Goal: Task Accomplishment & Management: Complete application form

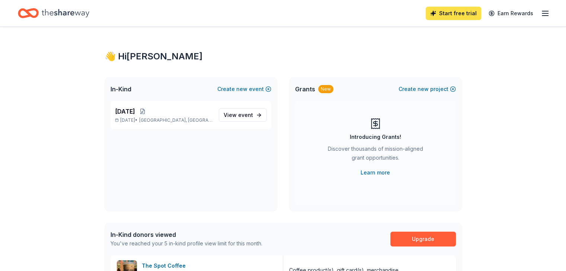
click at [456, 11] on link "Start free trial" at bounding box center [452, 13] width 55 height 13
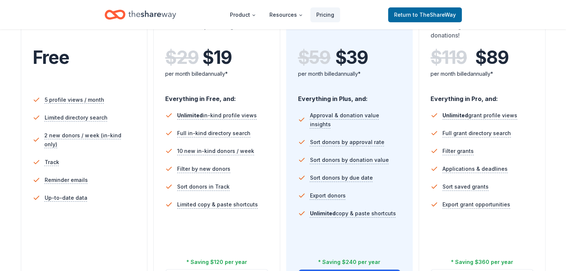
scroll to position [179, 0]
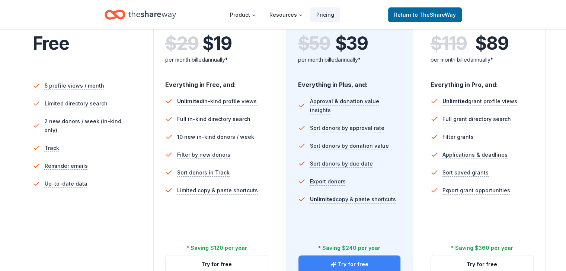
click at [351, 256] on button "Try for free" at bounding box center [349, 265] width 102 height 18
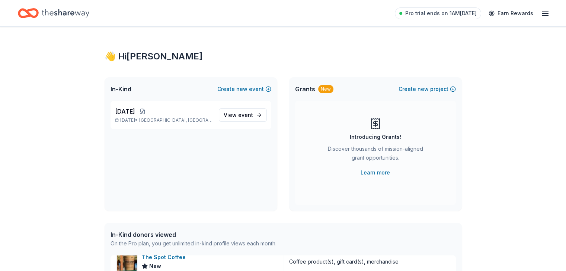
click at [540, 17] on icon "button" at bounding box center [544, 13] width 9 height 9
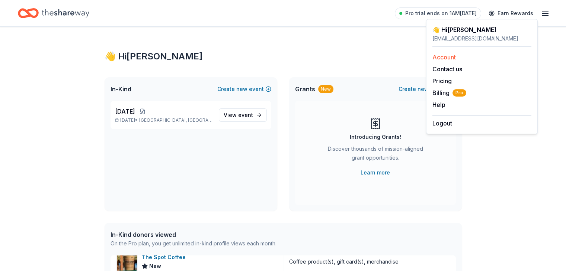
click at [467, 57] on div "Account" at bounding box center [481, 57] width 99 height 9
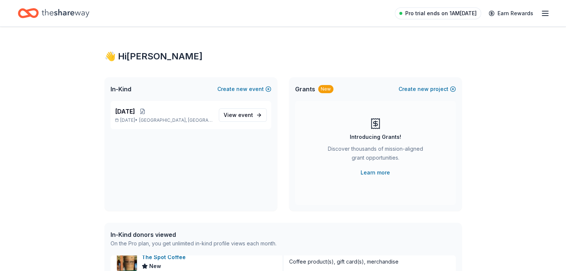
click at [418, 10] on span "Pro trial ends on 1AM, 9/24" at bounding box center [440, 13] width 71 height 9
click at [86, 13] on icon "Home" at bounding box center [66, 13] width 48 height 15
click at [238, 115] on span "View event" at bounding box center [237, 115] width 29 height 9
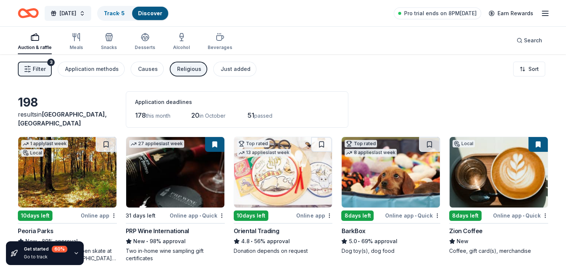
click at [469, 171] on img at bounding box center [498, 172] width 98 height 71
click at [249, 212] on div "10 days left" at bounding box center [251, 216] width 35 height 10
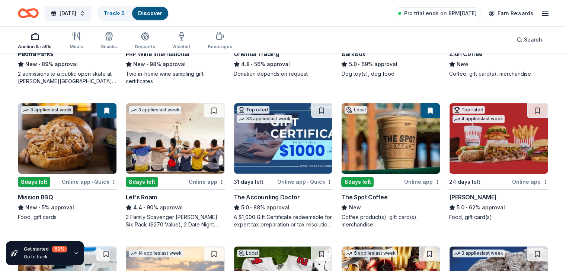
scroll to position [179, 0]
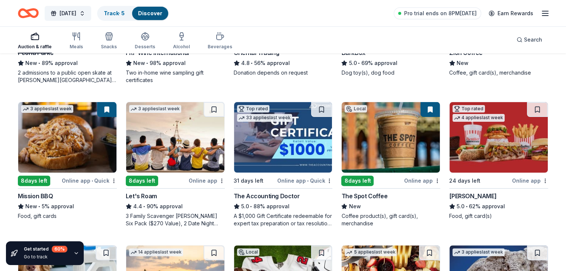
click at [193, 151] on img at bounding box center [175, 137] width 98 height 71
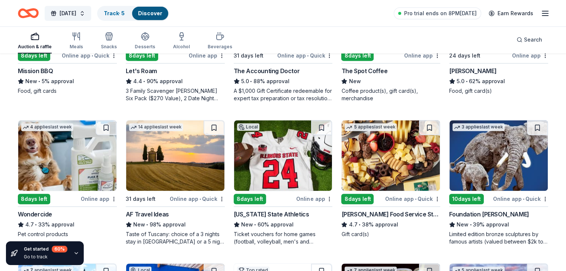
scroll to position [312, 0]
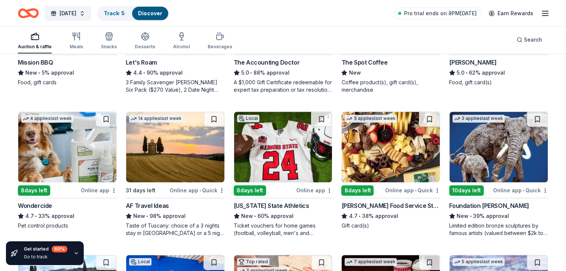
click at [376, 168] on img at bounding box center [390, 147] width 98 height 71
click at [487, 158] on img at bounding box center [498, 147] width 98 height 71
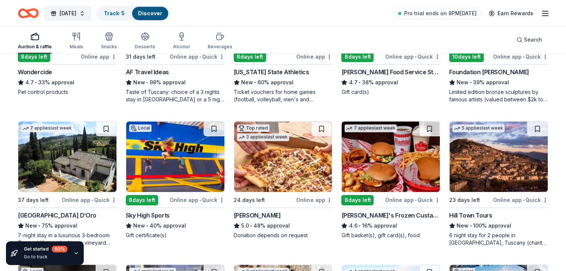
scroll to position [450, 0]
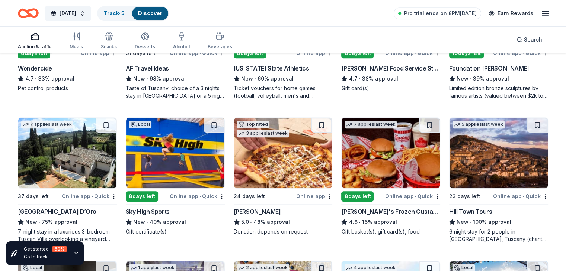
click at [391, 176] on img at bounding box center [390, 153] width 98 height 71
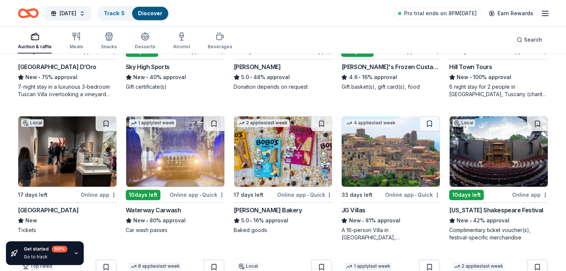
scroll to position [599, 0]
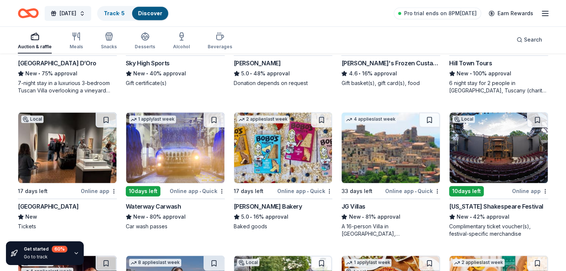
click at [190, 163] on img at bounding box center [175, 148] width 98 height 71
click at [470, 144] on img at bounding box center [498, 148] width 98 height 71
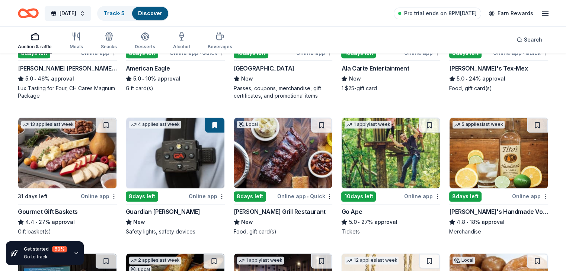
scroll to position [881, 0]
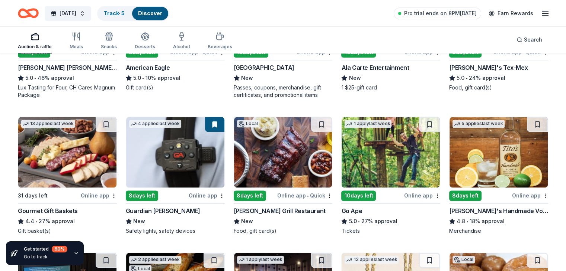
click at [175, 169] on img at bounding box center [175, 152] width 98 height 71
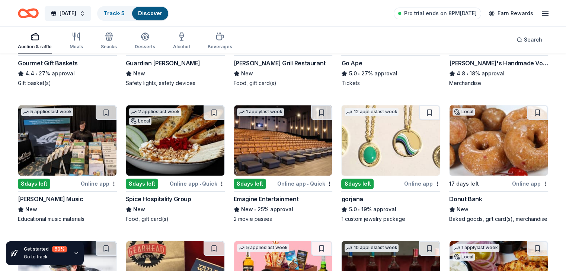
scroll to position [1020, 0]
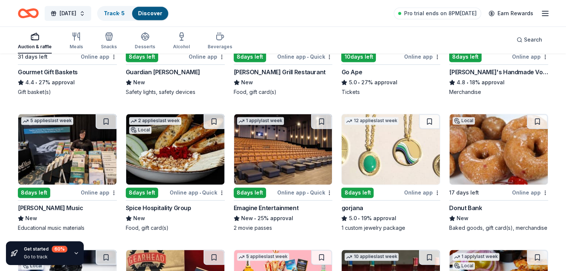
click at [377, 162] on img at bounding box center [390, 149] width 98 height 71
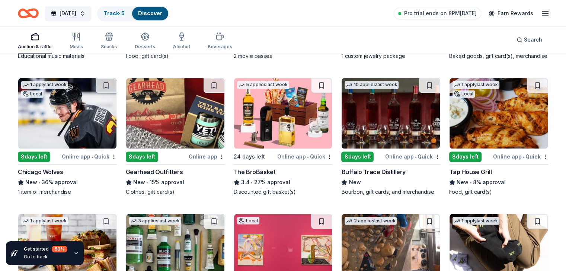
scroll to position [1194, 0]
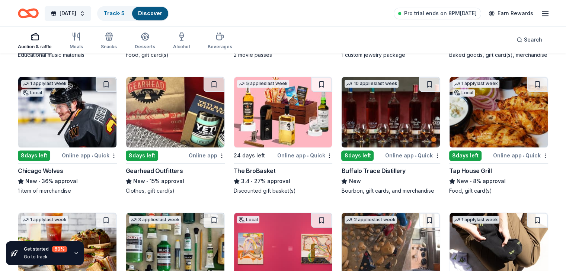
click at [72, 125] on img at bounding box center [67, 112] width 98 height 71
click at [191, 110] on img at bounding box center [175, 112] width 98 height 71
click at [456, 111] on img at bounding box center [498, 112] width 98 height 71
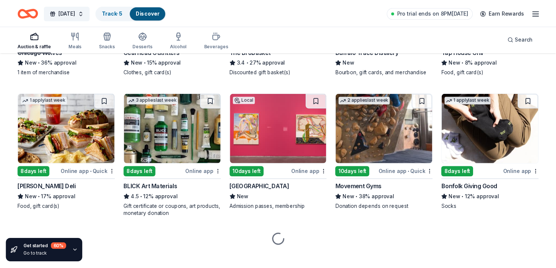
scroll to position [1313, 0]
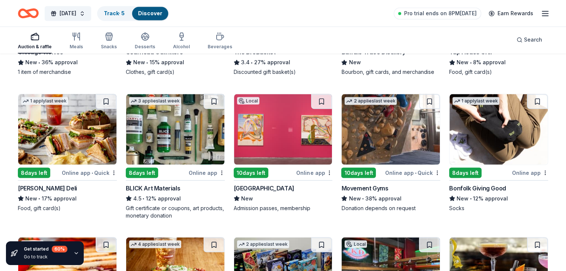
click at [65, 163] on img at bounding box center [67, 129] width 98 height 71
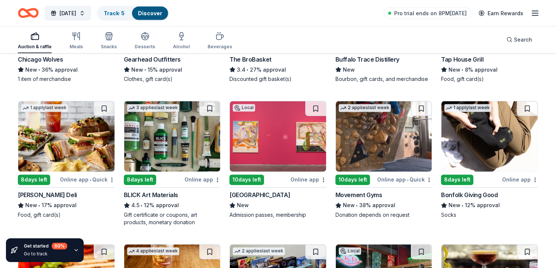
click at [153, 135] on img at bounding box center [172, 137] width 96 height 71
click at [466, 137] on img at bounding box center [489, 137] width 96 height 71
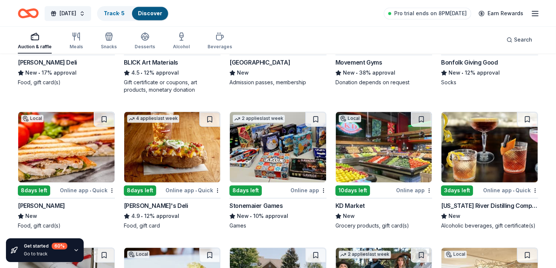
scroll to position [1447, 0]
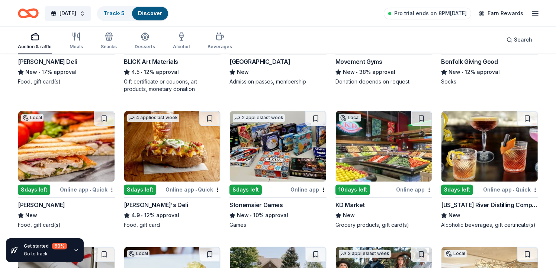
click at [140, 164] on img at bounding box center [172, 146] width 96 height 71
click at [287, 152] on img at bounding box center [278, 146] width 96 height 71
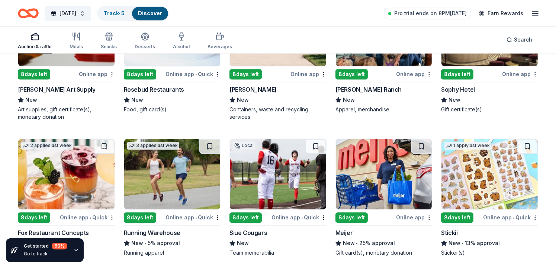
scroll to position [1699, 0]
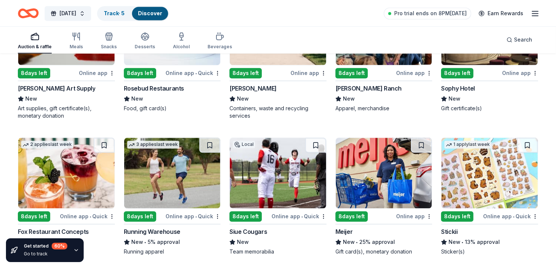
click at [353, 212] on div "8 days left" at bounding box center [351, 217] width 32 height 10
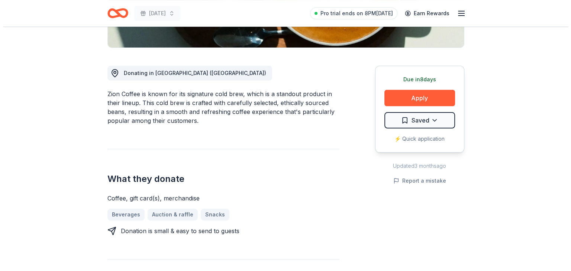
scroll to position [179, 0]
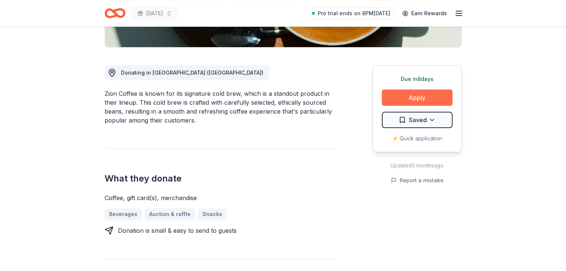
click at [396, 99] on button "Apply" at bounding box center [417, 98] width 71 height 16
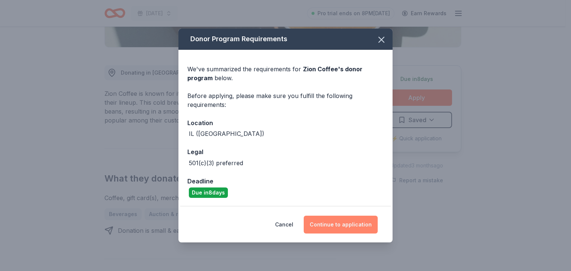
click at [338, 219] on button "Continue to application" at bounding box center [341, 225] width 74 height 18
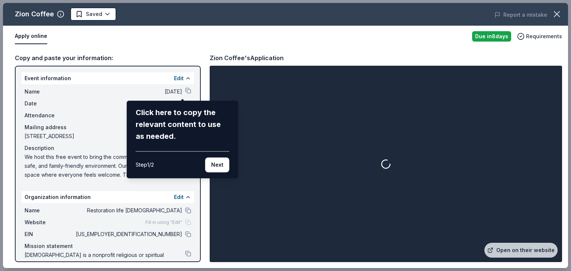
click at [338, 219] on div "Zion Coffee Saved Report a mistake Apply online Due in 8 days Requirements Copy…" at bounding box center [285, 136] width 565 height 266
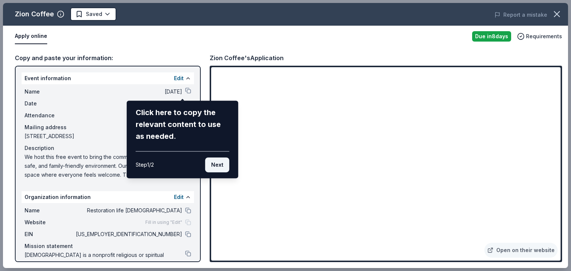
click at [219, 163] on button "Next" at bounding box center [217, 165] width 24 height 15
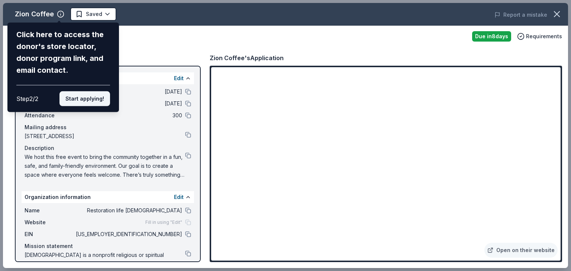
click at [94, 102] on button "Start applying!" at bounding box center [85, 98] width 51 height 15
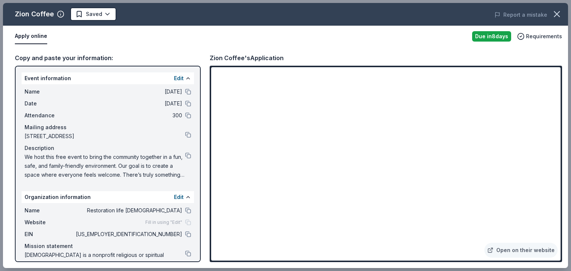
click at [183, 91] on div "Zion Coffee Saved Report a mistake Apply online Due in 8 days Requirements Copy…" at bounding box center [285, 136] width 565 height 266
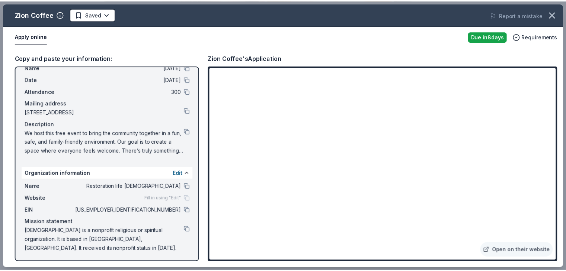
scroll to position [25, 0]
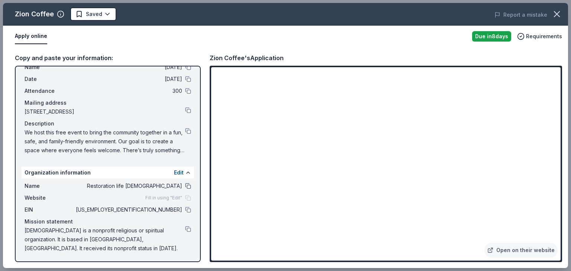
click at [185, 187] on button at bounding box center [188, 186] width 6 height 6
click at [181, 128] on div "We host this free event to bring the community together in a fun, safe, and fam…" at bounding box center [108, 141] width 167 height 27
click at [185, 130] on button at bounding box center [188, 131] width 6 height 6
click at [557, 14] on icon "button" at bounding box center [556, 14] width 5 height 5
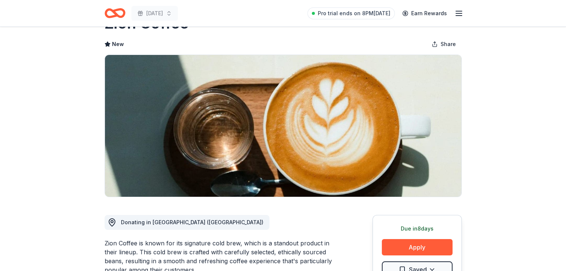
scroll to position [0, 0]
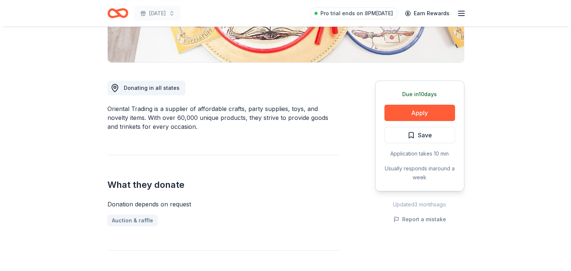
scroll to position [164, 0]
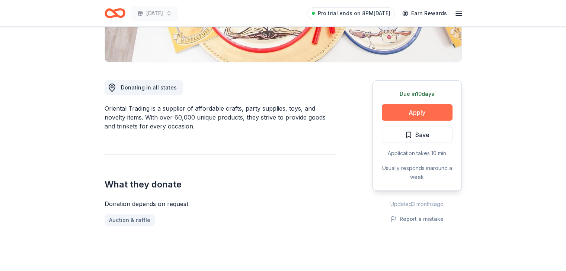
click at [433, 110] on button "Apply" at bounding box center [417, 112] width 71 height 16
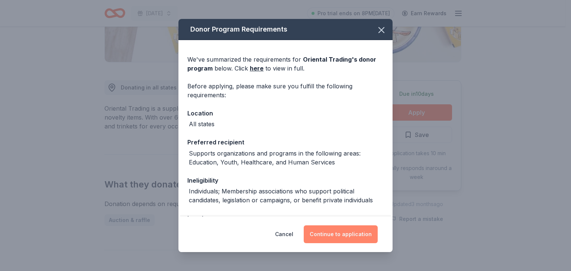
click at [348, 234] on button "Continue to application" at bounding box center [341, 235] width 74 height 18
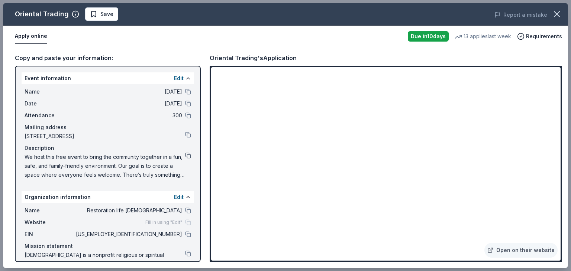
click at [185, 154] on button at bounding box center [188, 156] width 6 height 6
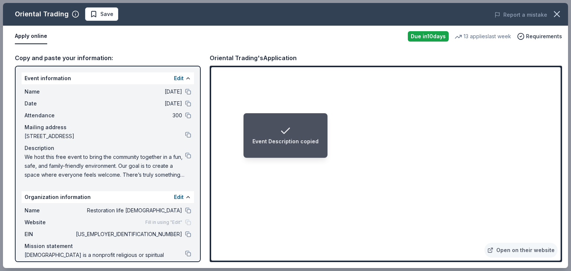
click at [289, 134] on icon "Notifications (F8)" at bounding box center [286, 131] width 12 height 12
click at [248, 131] on li "Event Description copied" at bounding box center [286, 135] width 84 height 45
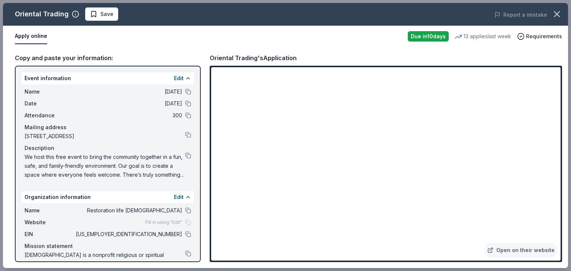
click at [559, 261] on div "Open on their website" at bounding box center [386, 164] width 353 height 197
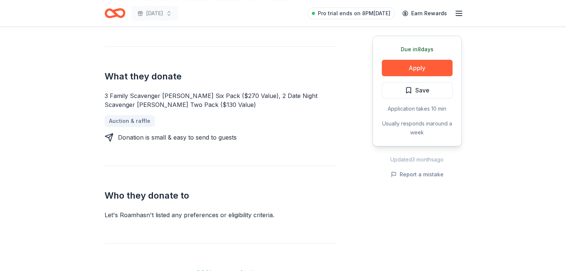
scroll to position [281, 0]
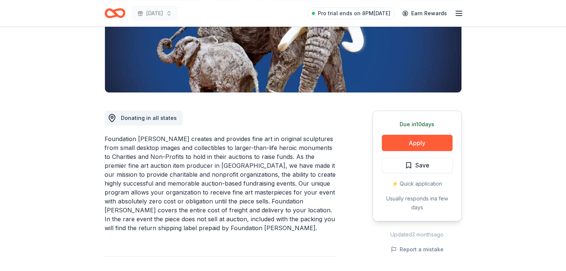
scroll to position [134, 0]
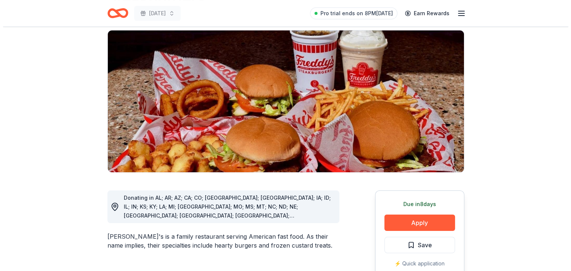
scroll to position [74, 0]
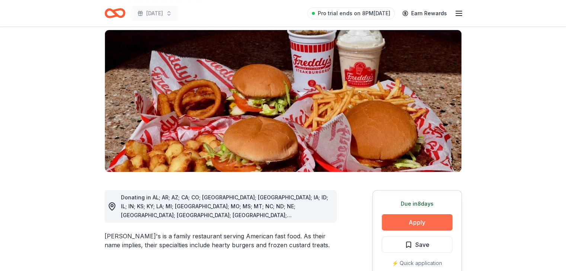
click at [434, 215] on button "Apply" at bounding box center [417, 223] width 71 height 16
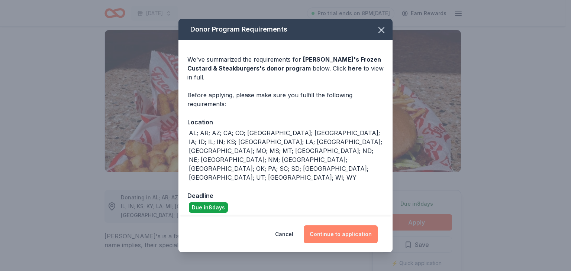
click at [361, 226] on button "Continue to application" at bounding box center [341, 235] width 74 height 18
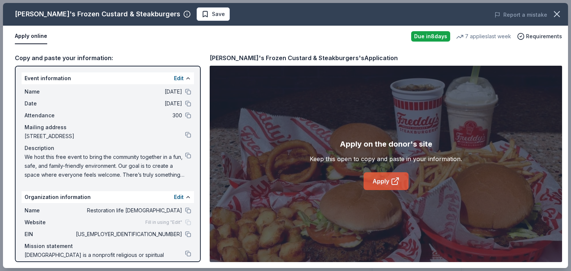
click at [377, 180] on link "Apply" at bounding box center [386, 182] width 45 height 18
click at [185, 154] on button at bounding box center [188, 156] width 6 height 6
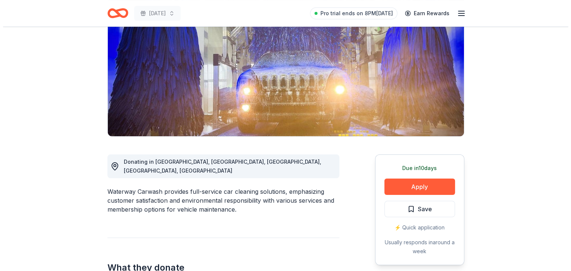
scroll to position [89, 0]
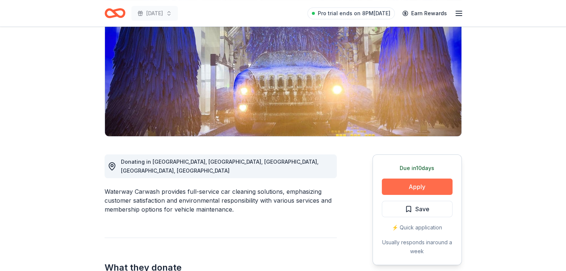
click at [431, 185] on button "Apply" at bounding box center [417, 187] width 71 height 16
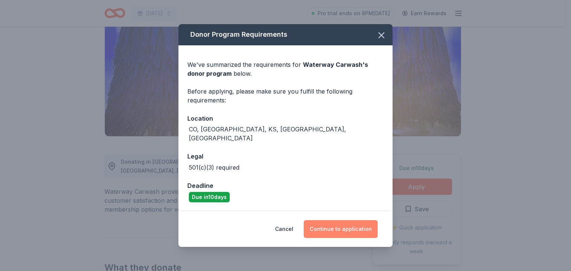
click at [330, 221] on button "Continue to application" at bounding box center [341, 230] width 74 height 18
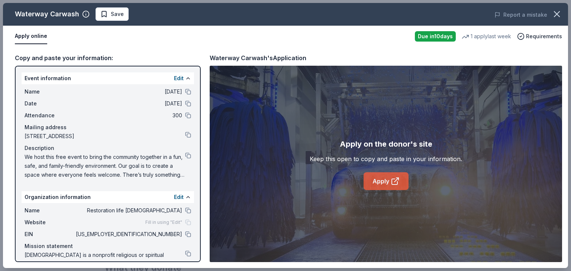
click at [377, 183] on link "Apply" at bounding box center [386, 182] width 45 height 18
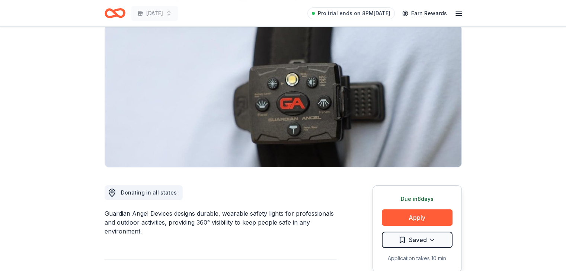
scroll to position [60, 0]
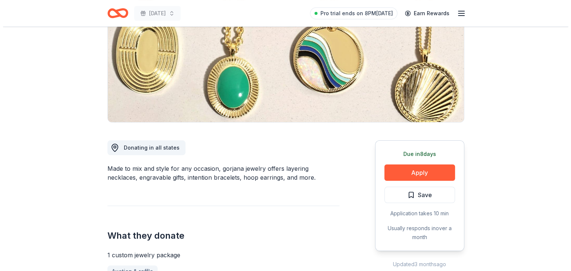
scroll to position [104, 0]
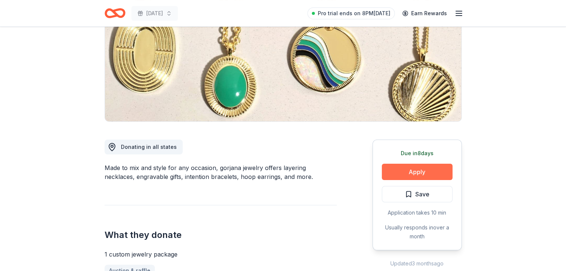
click at [425, 171] on button "Apply" at bounding box center [417, 172] width 71 height 16
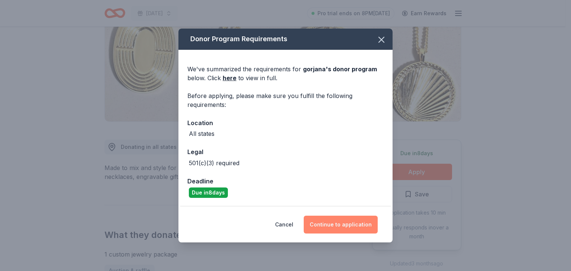
drag, startPoint x: 344, startPoint y: 226, endPoint x: 326, endPoint y: 228, distance: 18.3
click at [326, 228] on button "Continue to application" at bounding box center [341, 225] width 74 height 18
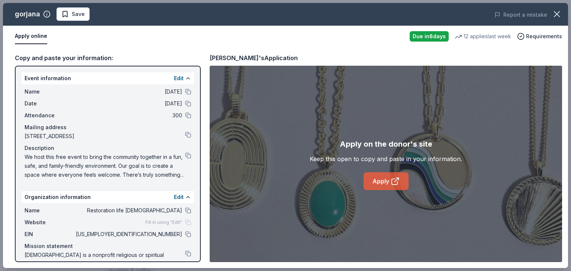
click at [388, 181] on link "Apply" at bounding box center [386, 182] width 45 height 18
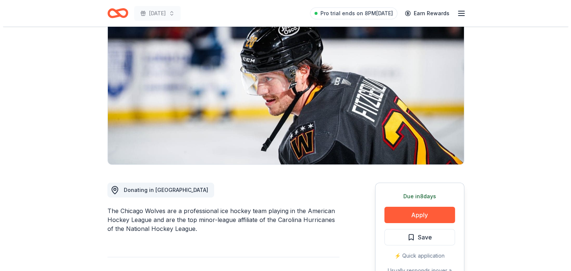
scroll to position [74, 0]
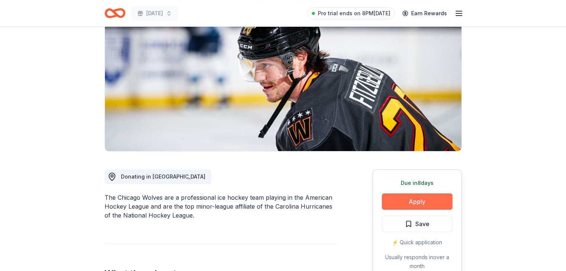
click at [398, 202] on button "Apply" at bounding box center [417, 202] width 71 height 16
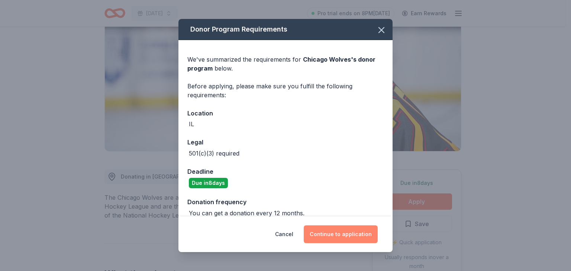
click at [352, 233] on button "Continue to application" at bounding box center [341, 235] width 74 height 18
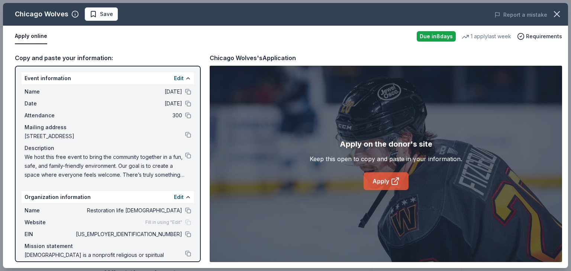
click at [377, 183] on link "Apply" at bounding box center [386, 182] width 45 height 18
click at [185, 155] on button at bounding box center [188, 156] width 6 height 6
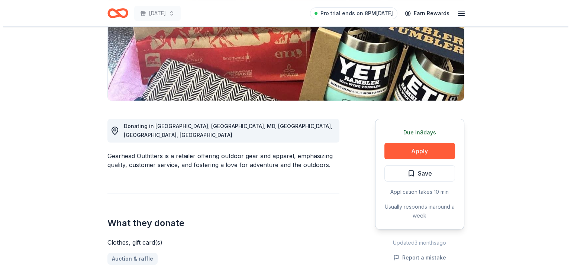
scroll to position [125, 0]
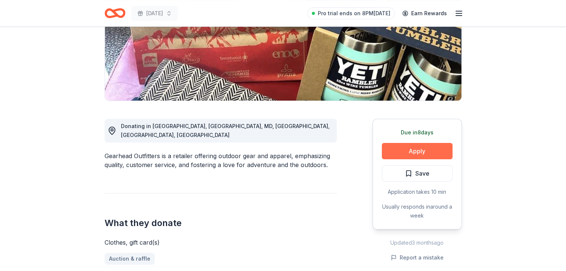
click at [418, 152] on button "Apply" at bounding box center [417, 151] width 71 height 16
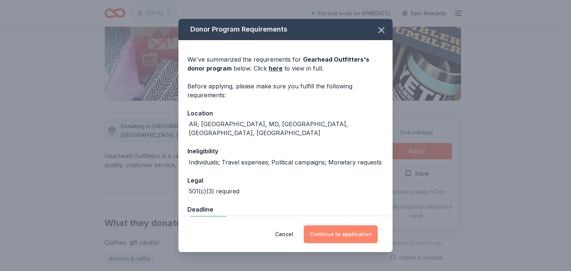
click at [329, 236] on button "Continue to application" at bounding box center [341, 235] width 74 height 18
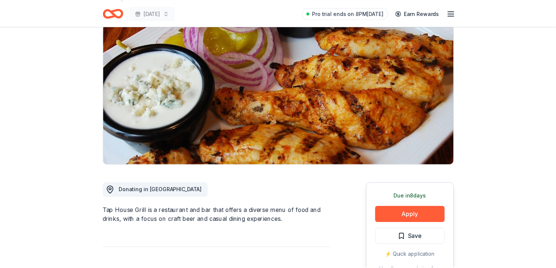
scroll to position [60, 0]
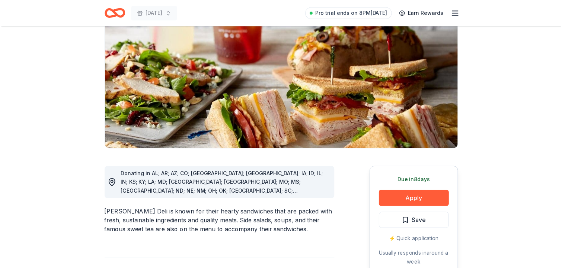
scroll to position [89, 0]
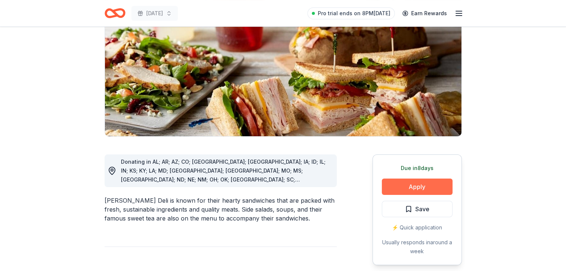
click at [437, 186] on button "Apply" at bounding box center [417, 187] width 71 height 16
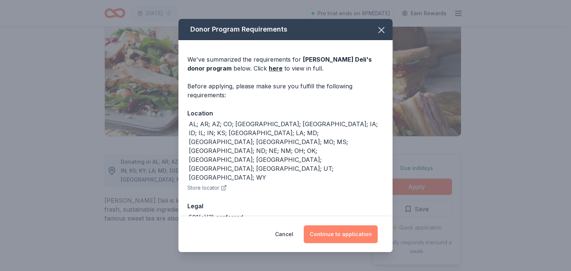
click at [329, 237] on button "Continue to application" at bounding box center [341, 235] width 74 height 18
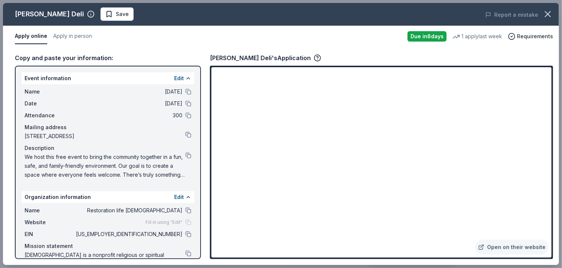
click at [551, 67] on div "Open on their website" at bounding box center [381, 163] width 343 height 194
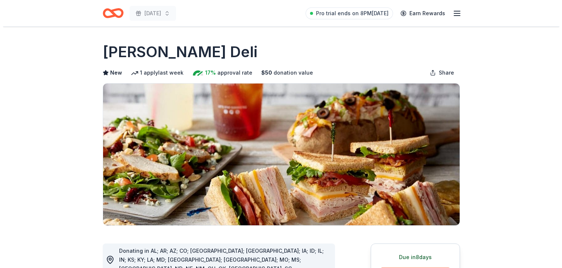
scroll to position [89, 0]
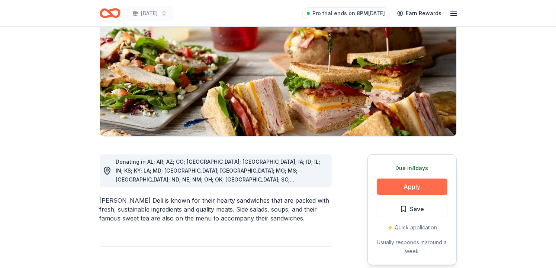
click at [411, 186] on button "Apply" at bounding box center [412, 187] width 71 height 16
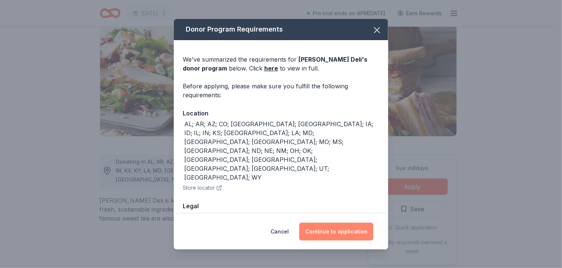
click at [353, 231] on button "Continue to application" at bounding box center [336, 232] width 74 height 18
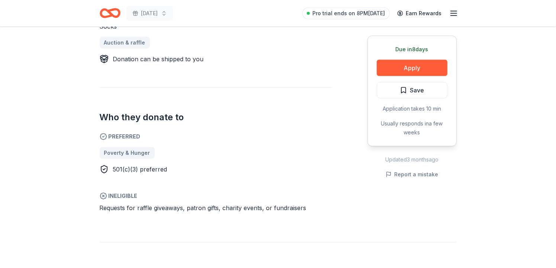
scroll to position [342, 0]
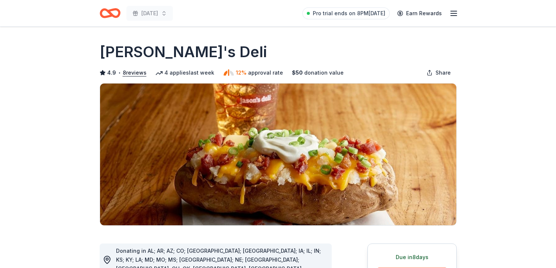
click at [206, 173] on img at bounding box center [278, 155] width 356 height 142
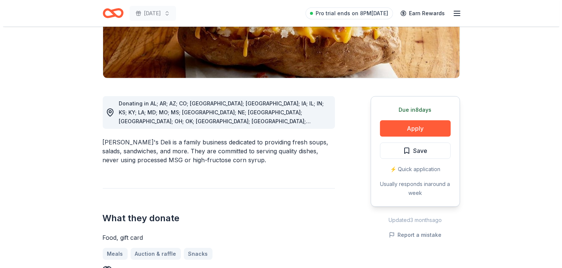
scroll to position [149, 0]
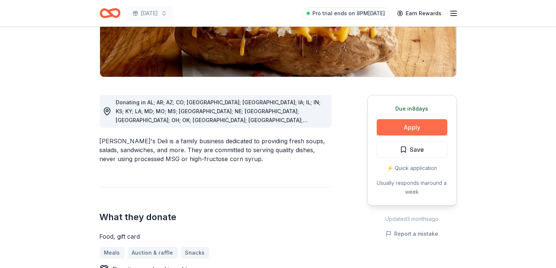
click at [411, 128] on button "Apply" at bounding box center [412, 127] width 71 height 16
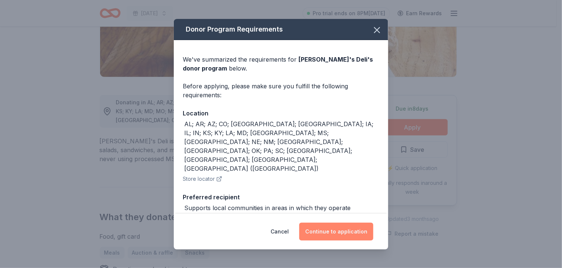
click at [327, 229] on button "Continue to application" at bounding box center [336, 232] width 74 height 18
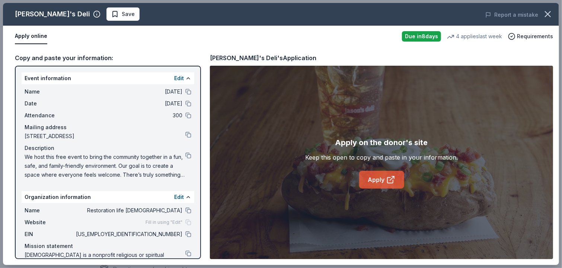
click at [370, 183] on link "Apply" at bounding box center [381, 180] width 45 height 18
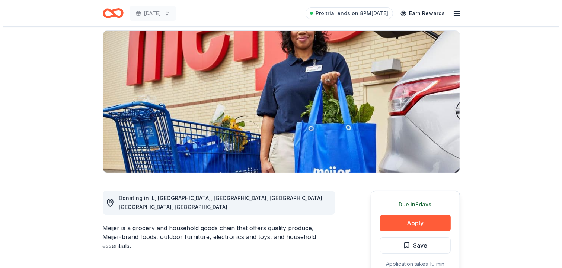
scroll to position [60, 0]
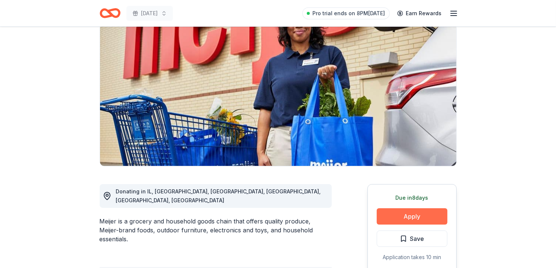
click at [415, 218] on button "Apply" at bounding box center [412, 217] width 71 height 16
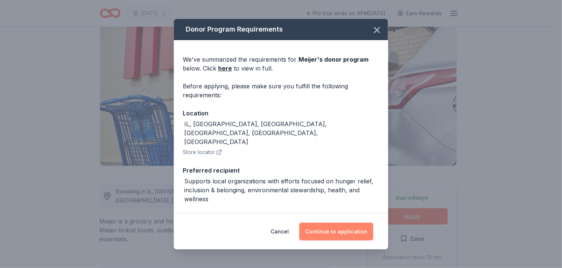
click at [335, 231] on button "Continue to application" at bounding box center [336, 232] width 74 height 18
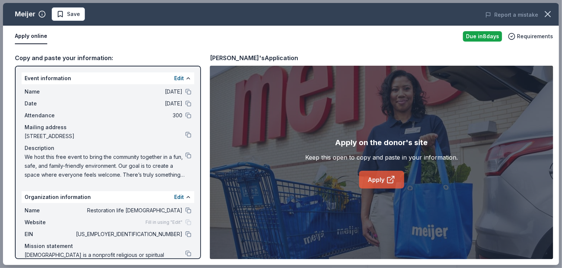
click at [376, 179] on link "Apply" at bounding box center [381, 180] width 45 height 18
click at [185, 154] on button at bounding box center [188, 156] width 6 height 6
click at [185, 157] on button at bounding box center [188, 156] width 6 height 6
